Goal: Information Seeking & Learning: Learn about a topic

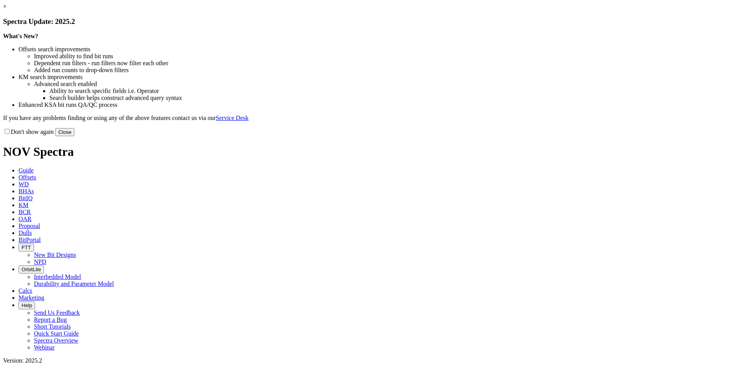
click at [74, 136] on button "Close" at bounding box center [64, 132] width 19 height 8
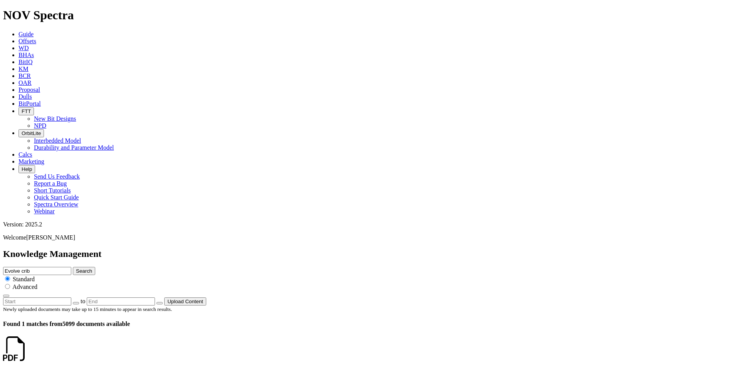
click at [23, 336] on icon at bounding box center [15, 349] width 25 height 27
click at [42, 367] on em "Evolve" at bounding box center [33, 375] width 17 height 7
click at [73, 367] on em "Crib" at bounding box center [67, 375] width 11 height 7
click at [18, 59] on icon at bounding box center [18, 62] width 0 height 7
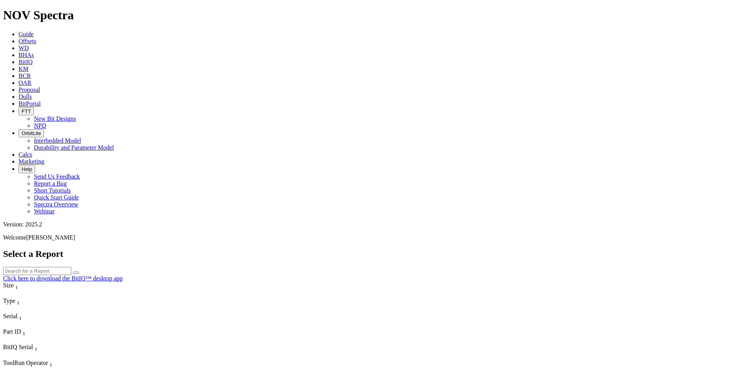
click at [71, 267] on input "text" at bounding box center [37, 271] width 68 height 8
type input "[GEOGRAPHIC_DATA]"
click at [76, 272] on icon "submit" at bounding box center [76, 272] width 0 height 0
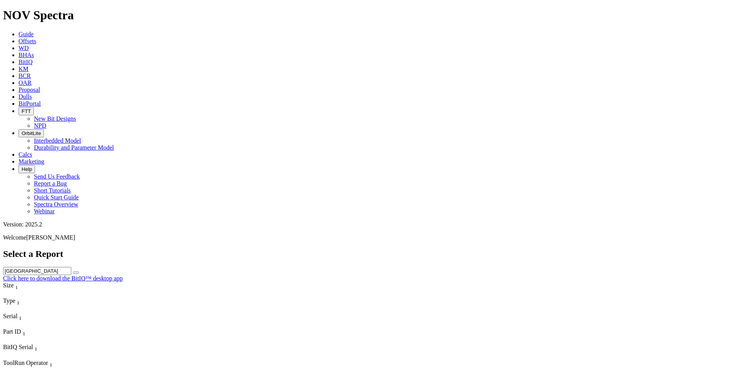
scroll to position [0, 0]
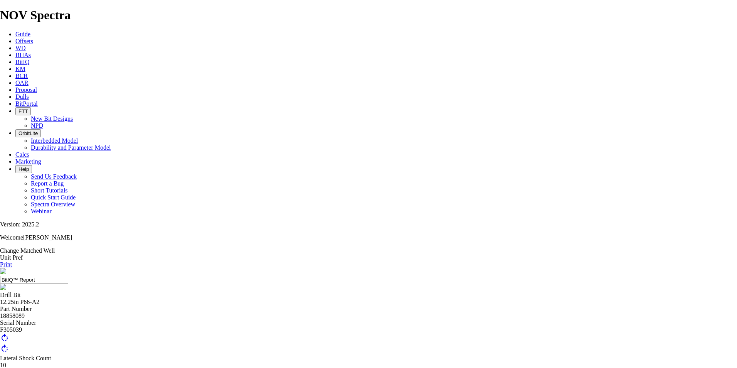
scroll to position [76, 0]
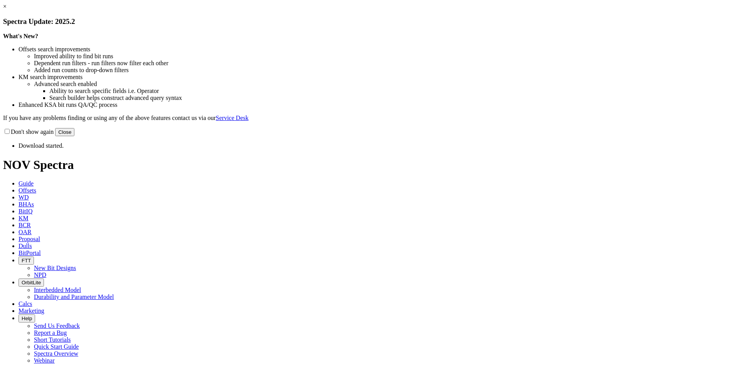
click at [7, 10] on link "×" at bounding box center [4, 6] width 3 height 7
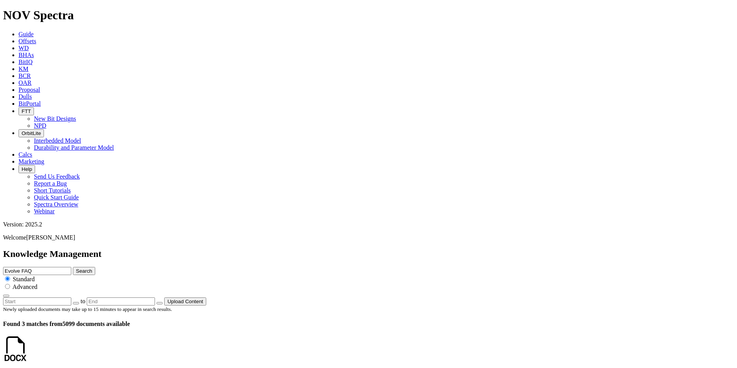
scroll to position [85, 0]
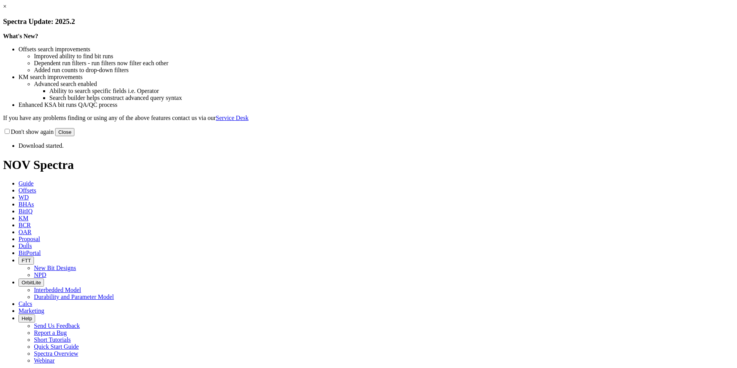
click at [7, 10] on link "×" at bounding box center [4, 6] width 3 height 7
